Goal: Transaction & Acquisition: Purchase product/service

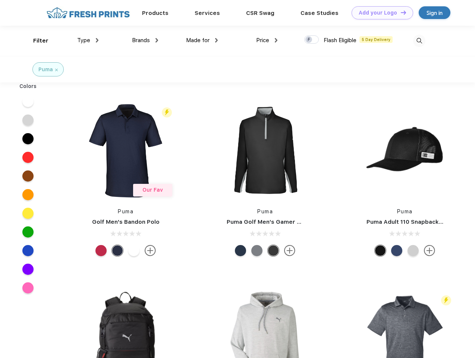
click at [380, 13] on link "Add your Logo Design Tool" at bounding box center [383, 12] width 62 height 13
click at [0, 0] on div "Design Tool" at bounding box center [0, 0] width 0 height 0
click at [400, 12] on link "Add your Logo Design Tool" at bounding box center [383, 12] width 62 height 13
click at [36, 41] on div "Filter" at bounding box center [40, 41] width 15 height 9
click at [88, 40] on span "Type" at bounding box center [83, 40] width 13 height 7
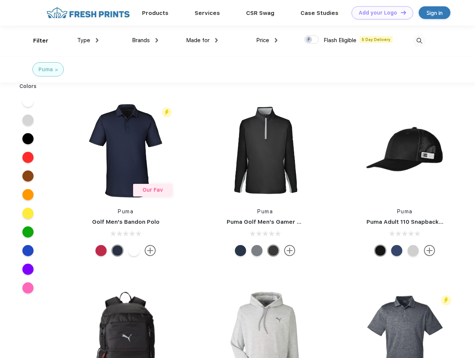
click at [145, 40] on span "Brands" at bounding box center [141, 40] width 18 height 7
click at [202, 40] on span "Made for" at bounding box center [198, 40] width 24 height 7
click at [267, 40] on span "Price" at bounding box center [262, 40] width 13 height 7
click at [312, 40] on div at bounding box center [312, 39] width 15 height 8
click at [309, 40] on input "checkbox" at bounding box center [307, 37] width 5 height 5
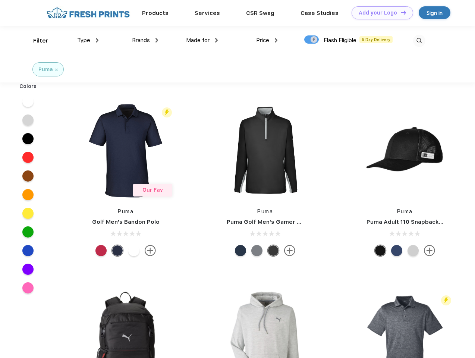
click at [419, 41] on img at bounding box center [419, 41] width 12 height 12
